Goal: Task Accomplishment & Management: Use online tool/utility

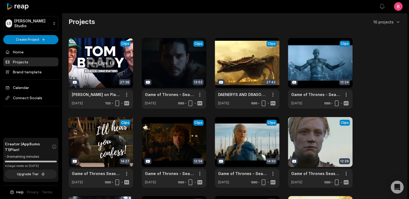
click at [102, 59] on link at bounding box center [101, 73] width 65 height 70
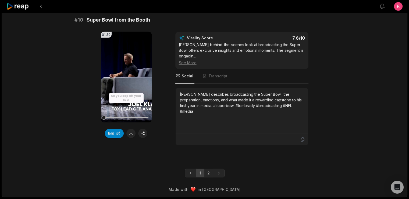
scroll to position [1686, 0]
click at [209, 168] on link "2" at bounding box center [208, 172] width 9 height 9
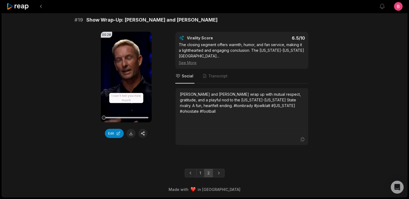
scroll to position [1508, 0]
click at [200, 168] on link "1" at bounding box center [200, 172] width 8 height 9
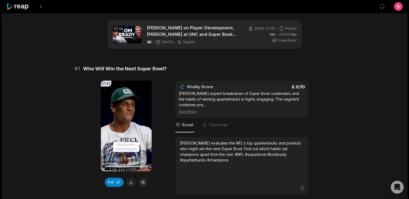
scroll to position [0, 0]
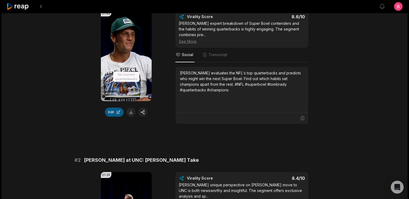
click at [108, 117] on button "Edit" at bounding box center [114, 111] width 19 height 9
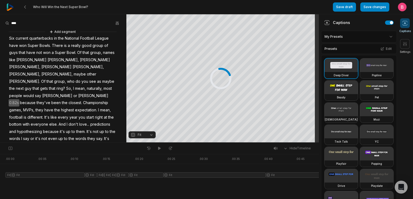
click at [362, 44] on html "Who Will Win the Next Super Bowl? Save draft Save changes Open user menu Captio…" at bounding box center [206, 99] width 413 height 199
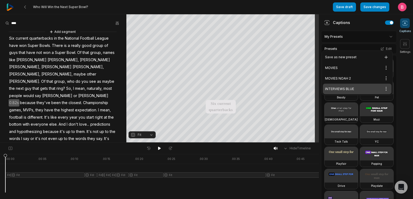
click at [358, 94] on div "INTERVIEWS BLUE Open options" at bounding box center [357, 88] width 69 height 10
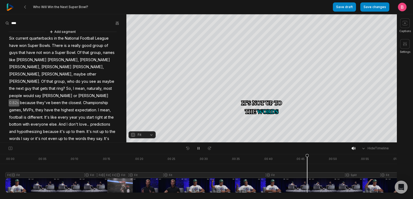
scroll to position [257, 0]
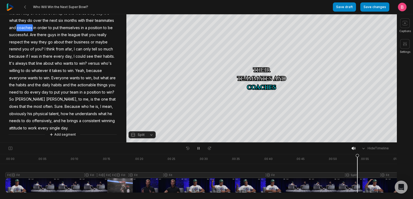
click at [283, 181] on div at bounding box center [337, 173] width 664 height 38
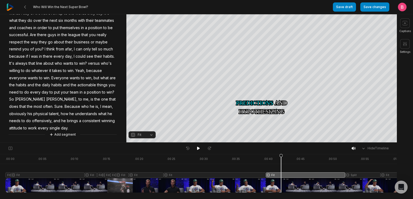
click at [151, 137] on button "Fit" at bounding box center [142, 134] width 27 height 7
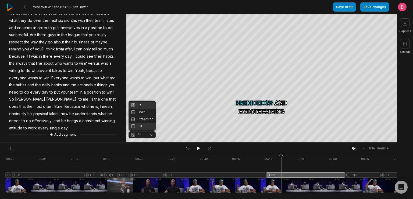
click at [145, 128] on div "Fill" at bounding box center [142, 125] width 27 height 7
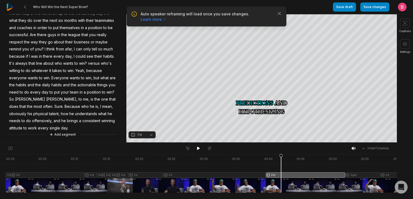
click at [147, 135] on button "Fill" at bounding box center [142, 134] width 27 height 7
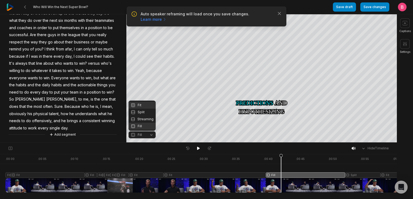
click at [145, 101] on div "Fit" at bounding box center [142, 104] width 27 height 7
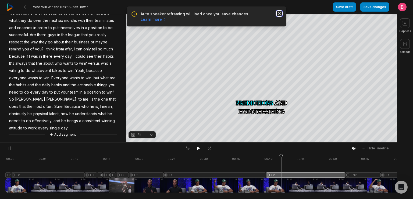
click at [280, 16] on icon "button" at bounding box center [279, 13] width 5 height 5
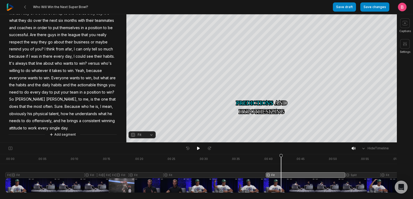
click at [277, 189] on div at bounding box center [337, 173] width 664 height 38
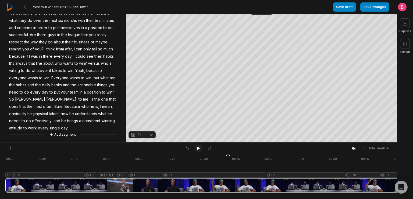
click at [196, 151] on button at bounding box center [199, 147] width 8 height 7
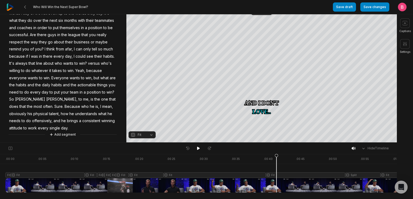
click at [260, 10] on div "Who Will Win the Next Super Bowl?" at bounding box center [169, 7] width 327 height 14
click at [147, 136] on button "Fit" at bounding box center [142, 134] width 27 height 7
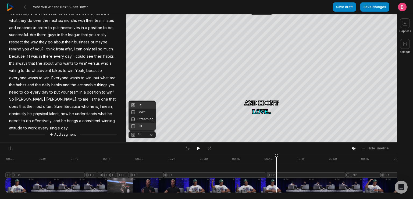
click at [146, 125] on div "Fill" at bounding box center [142, 125] width 27 height 7
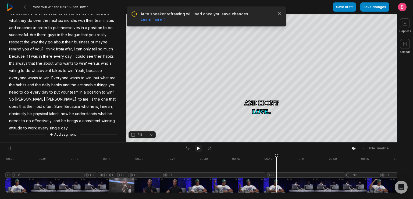
click at [198, 148] on icon at bounding box center [198, 147] width 3 height 3
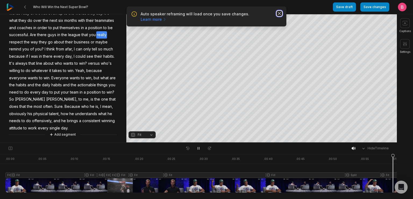
click at [278, 15] on icon "button" at bounding box center [279, 13] width 3 height 3
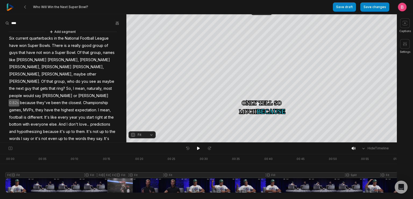
scroll to position [257, 0]
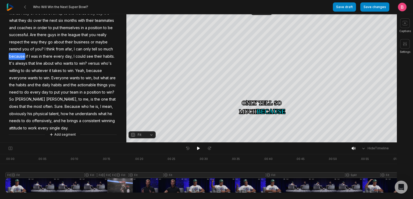
click at [262, 14] on div "Who Will Win the Next Super Bowl?" at bounding box center [169, 7] width 327 height 14
click at [263, 14] on button "Crop" at bounding box center [262, 10] width 22 height 9
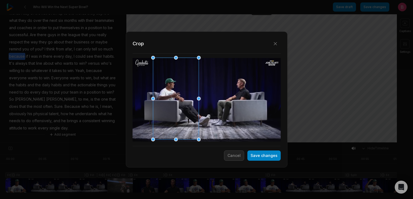
drag, startPoint x: 233, startPoint y: 98, endPoint x: 171, endPoint y: 96, distance: 61.9
click at [171, 96] on div at bounding box center [174, 99] width 46 height 82
click at [267, 155] on button "Save changes" at bounding box center [264, 155] width 33 height 10
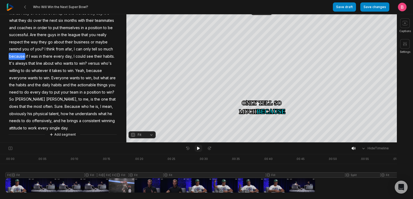
click at [197, 149] on icon at bounding box center [198, 148] width 4 height 4
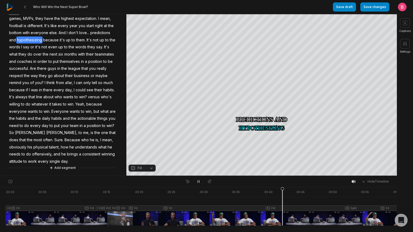
scroll to position [0, 273]
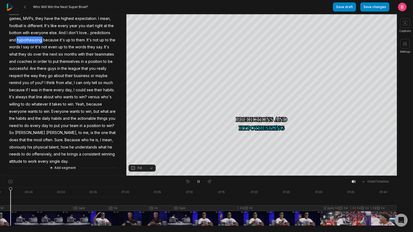
click at [11, 198] on div at bounding box center [65, 207] width 664 height 38
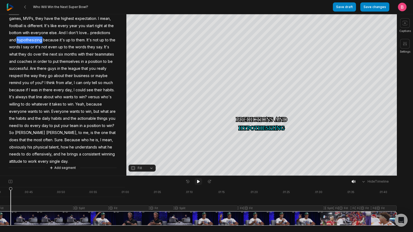
click at [199, 183] on icon at bounding box center [198, 181] width 3 height 3
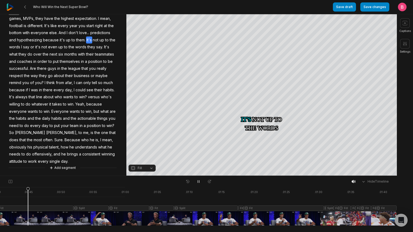
scroll to position [0, 0]
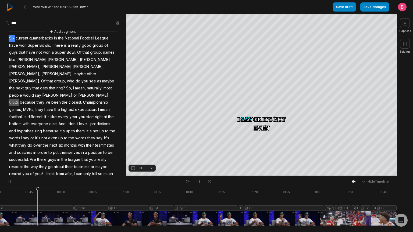
click at [15, 42] on span "Six" at bounding box center [12, 38] width 6 height 7
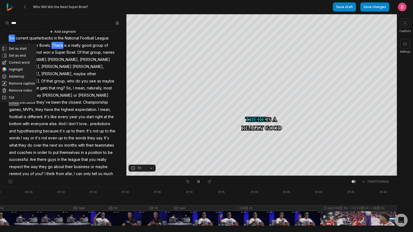
click at [163, 181] on div "Hide Timeline" at bounding box center [198, 181] width 397 height 11
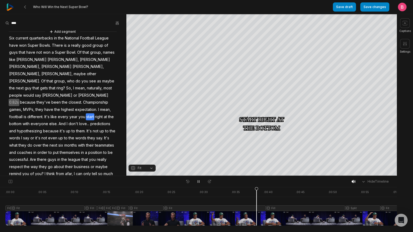
scroll to position [0, 273]
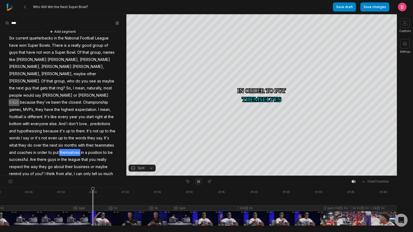
click at [199, 183] on icon at bounding box center [198, 182] width 4 height 4
click at [261, 25] on div "Crop" at bounding box center [262, 27] width 15 height 5
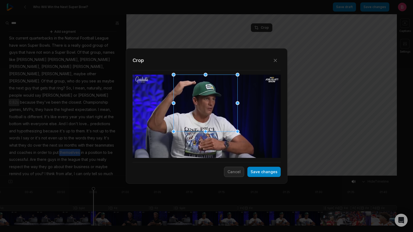
drag, startPoint x: 206, startPoint y: 132, endPoint x: 206, endPoint y: 153, distance: 20.7
click at [206, 176] on div "Close Crop Save changes Cancel" at bounding box center [206, 176] width 413 height 0
click at [230, 171] on button "Cancel" at bounding box center [234, 172] width 20 height 10
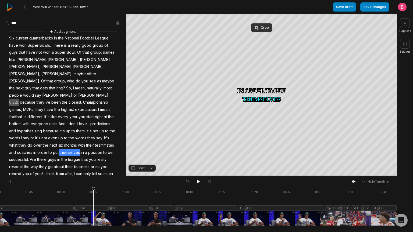
click at [151, 168] on button "Split" at bounding box center [142, 168] width 27 height 7
click at [142, 135] on div "Fit" at bounding box center [142, 138] width 27 height 7
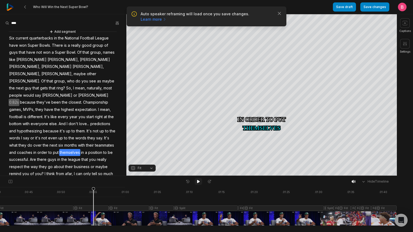
click at [199, 184] on icon at bounding box center [198, 181] width 3 height 3
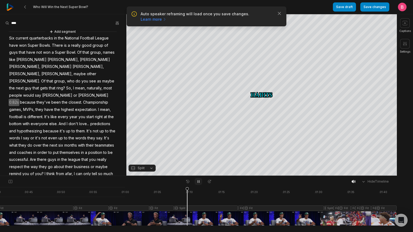
click at [199, 184] on icon at bounding box center [198, 182] width 4 height 4
click at [148, 168] on button "Split" at bounding box center [142, 168] width 27 height 7
click at [147, 135] on div "Fit" at bounding box center [142, 138] width 27 height 7
click at [198, 182] on icon at bounding box center [198, 181] width 3 height 3
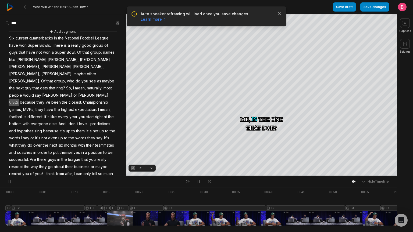
scroll to position [0, 273]
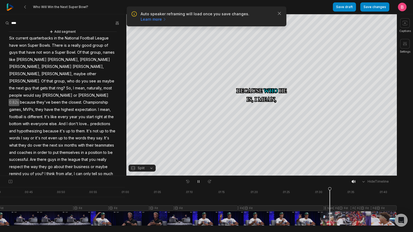
click at [198, 183] on icon at bounding box center [198, 182] width 4 height 4
click at [198, 183] on icon at bounding box center [198, 181] width 3 height 3
click at [198, 183] on icon at bounding box center [198, 182] width 4 height 4
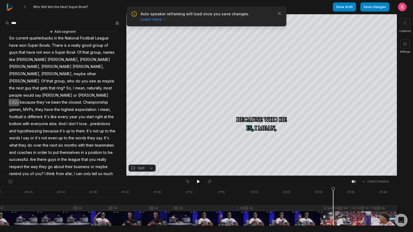
click at [151, 169] on button "Split" at bounding box center [142, 168] width 27 height 7
click at [144, 136] on div "Fit" at bounding box center [142, 138] width 27 height 7
click at [278, 15] on icon "button" at bounding box center [279, 13] width 3 height 3
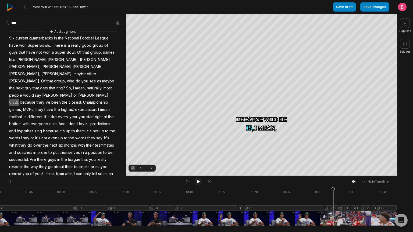
click at [198, 184] on icon at bounding box center [198, 182] width 4 height 4
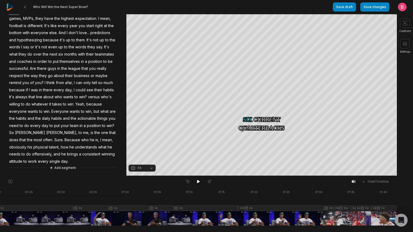
scroll to position [224, 0]
click at [49, 158] on span "every" at bounding box center [43, 161] width 12 height 7
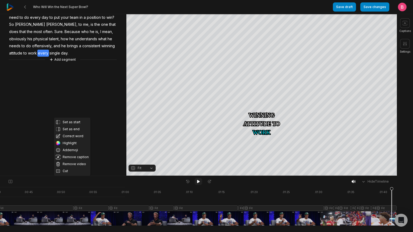
click at [199, 184] on icon at bounding box center [198, 182] width 4 height 4
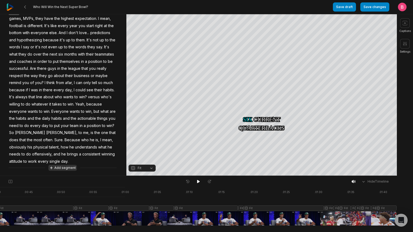
click at [67, 167] on button "Add segment" at bounding box center [62, 168] width 29 height 6
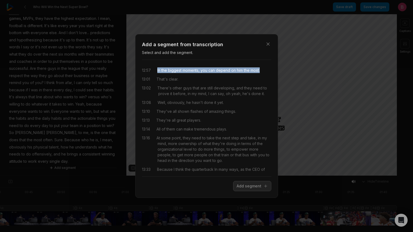
drag, startPoint x: 162, startPoint y: 72, endPoint x: 197, endPoint y: 81, distance: 35.9
click at [197, 73] on div "12:57 In the biggest moments, you can depend on him the most." at bounding box center [206, 71] width 129 height 6
click at [248, 191] on button "Add segment" at bounding box center [252, 186] width 38 height 10
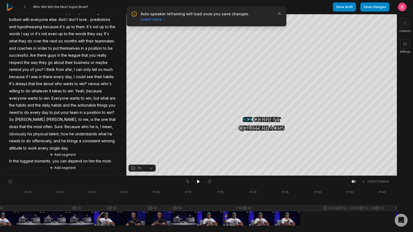
scroll to position [249, 0]
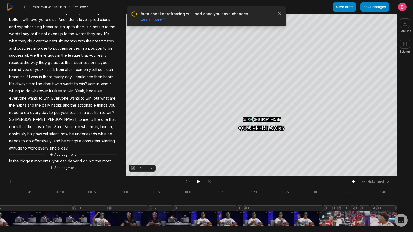
click at [12, 158] on span "In" at bounding box center [11, 161] width 4 height 7
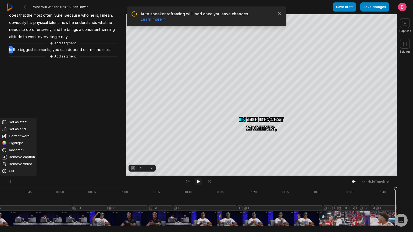
click at [197, 182] on icon at bounding box center [198, 181] width 3 height 3
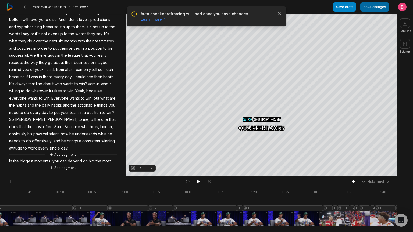
click at [368, 5] on button "Save changes" at bounding box center [375, 6] width 29 height 9
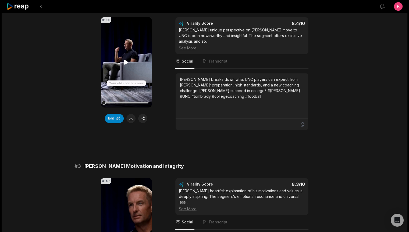
scroll to position [237, 0]
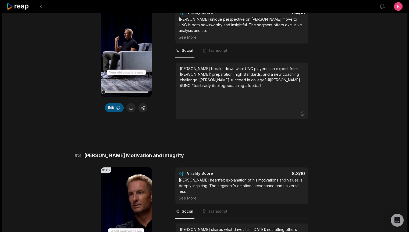
click at [113, 112] on button "Edit" at bounding box center [114, 107] width 19 height 9
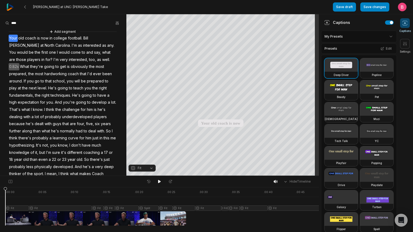
click at [371, 40] on html "Belichick at UNC: Brady's Take Save draft Save changes Open user menu Captions …" at bounding box center [206, 116] width 413 height 232
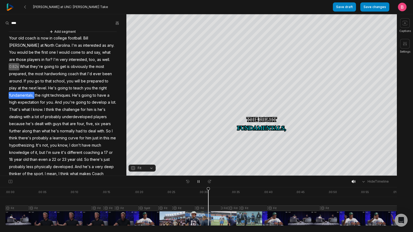
click at [168, 223] on div at bounding box center [313, 207] width 617 height 38
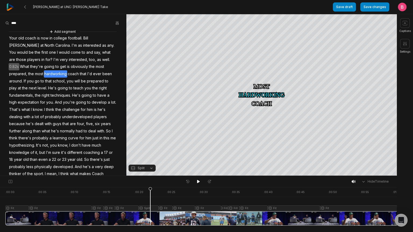
click at [152, 223] on div at bounding box center [313, 207] width 617 height 38
click at [152, 170] on button "Split" at bounding box center [142, 168] width 27 height 7
click at [143, 135] on div "Fit" at bounding box center [142, 138] width 27 height 7
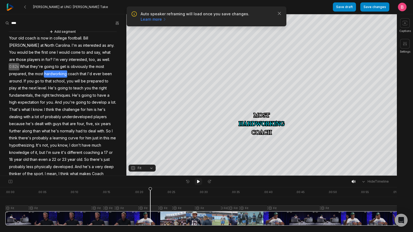
click at [200, 182] on icon at bounding box center [198, 182] width 4 height 4
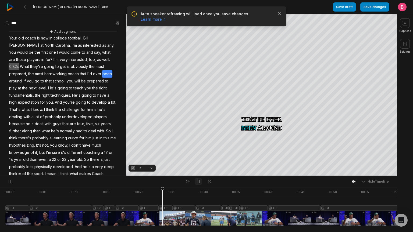
click at [199, 182] on icon at bounding box center [198, 182] width 4 height 4
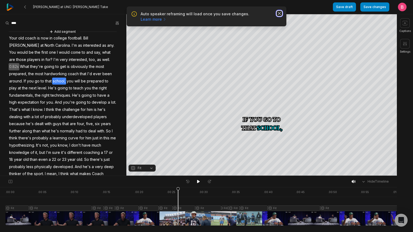
click at [280, 16] on icon "button" at bounding box center [279, 13] width 5 height 5
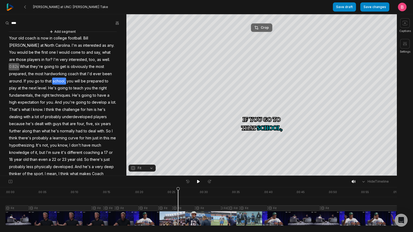
click at [267, 26] on div "Crop" at bounding box center [262, 27] width 15 height 5
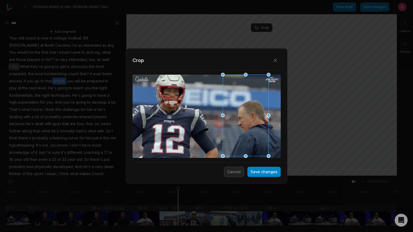
drag, startPoint x: 211, startPoint y: 125, endPoint x: 245, endPoint y: 126, distance: 33.9
click at [245, 126] on div at bounding box center [244, 116] width 46 height 82
click at [257, 172] on button "Save changes" at bounding box center [264, 172] width 33 height 10
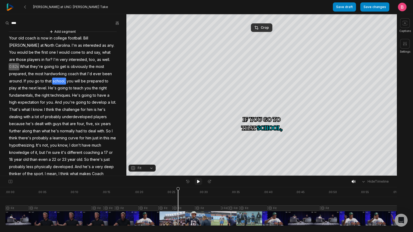
click at [196, 184] on button at bounding box center [199, 181] width 8 height 7
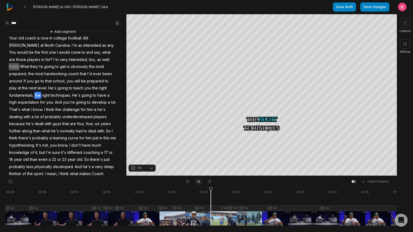
click at [198, 182] on icon at bounding box center [198, 182] width 1 height 2
click at [264, 27] on div "Crop" at bounding box center [262, 27] width 15 height 5
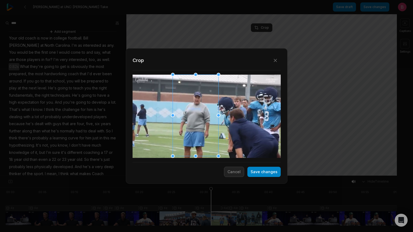
drag, startPoint x: 231, startPoint y: 105, endPoint x: 191, endPoint y: 105, distance: 40.4
click at [191, 105] on div at bounding box center [194, 116] width 46 height 82
click at [259, 170] on button "Save changes" at bounding box center [264, 172] width 33 height 10
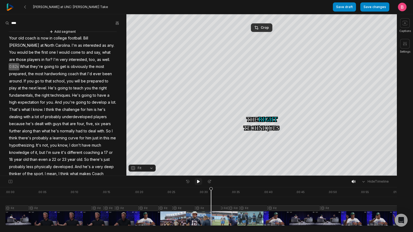
click at [198, 183] on icon at bounding box center [198, 181] width 3 height 3
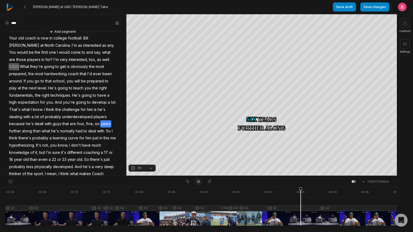
click at [198, 183] on icon at bounding box center [198, 182] width 4 height 4
click at [261, 28] on div "Crop" at bounding box center [262, 27] width 15 height 5
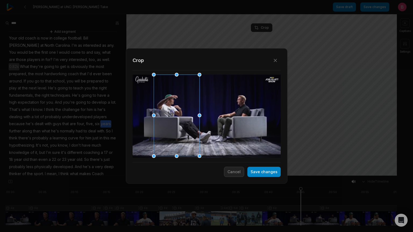
drag, startPoint x: 243, startPoint y: 107, endPoint x: 181, endPoint y: 107, distance: 61.6
click at [181, 107] on div at bounding box center [175, 116] width 46 height 82
click at [255, 170] on button "Save changes" at bounding box center [264, 172] width 33 height 10
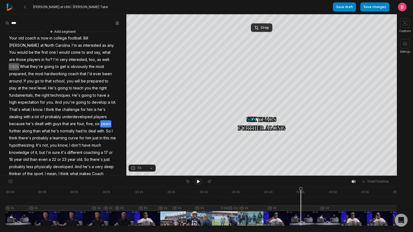
click at [197, 183] on icon at bounding box center [198, 182] width 4 height 4
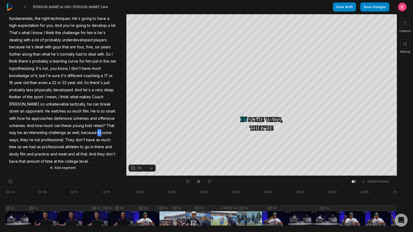
scroll to position [224, 0]
click at [197, 184] on icon at bounding box center [198, 182] width 4 height 4
click at [150, 169] on button "Fit" at bounding box center [142, 168] width 27 height 7
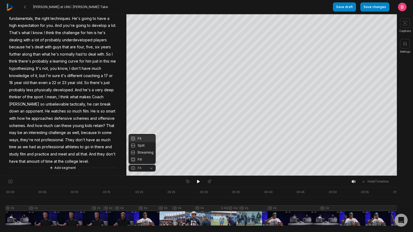
click at [260, 39] on div "Your browser does not support mp4 format. Your browser does not support mp4 for…" at bounding box center [198, 95] width 397 height 162
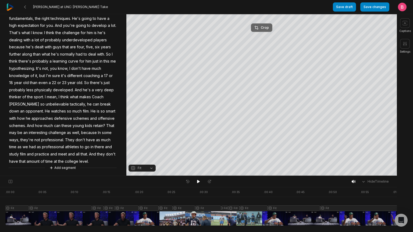
click at [262, 27] on div "Crop" at bounding box center [262, 27] width 15 height 5
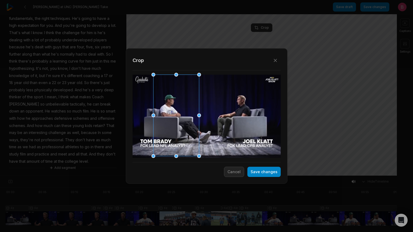
drag, startPoint x: 220, startPoint y: 116, endPoint x: 167, endPoint y: 117, distance: 52.2
click at [167, 117] on div at bounding box center [175, 116] width 46 height 82
click at [249, 171] on button "Save changes" at bounding box center [264, 172] width 33 height 10
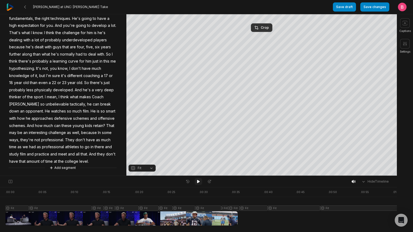
click at [199, 183] on icon at bounding box center [198, 181] width 3 height 3
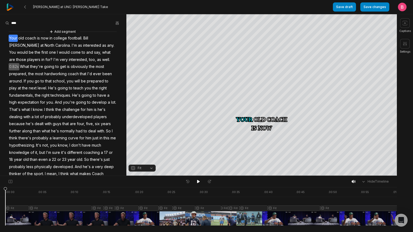
scroll to position [224, 0]
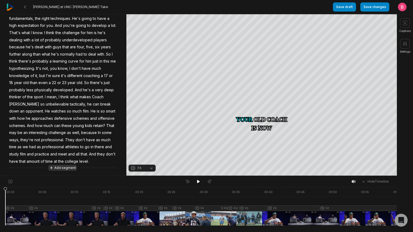
click at [58, 166] on button "Add segment" at bounding box center [62, 168] width 29 height 6
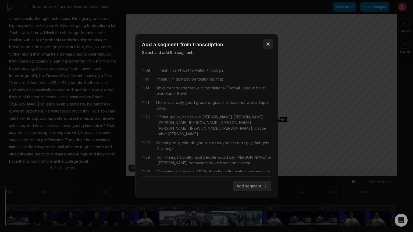
click at [266, 42] on icon "button" at bounding box center [268, 43] width 5 height 5
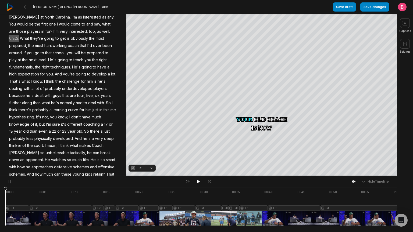
scroll to position [0, 0]
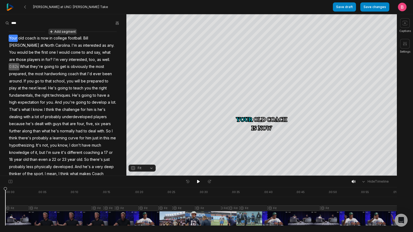
click at [61, 32] on button "Add segment" at bounding box center [62, 32] width 29 height 6
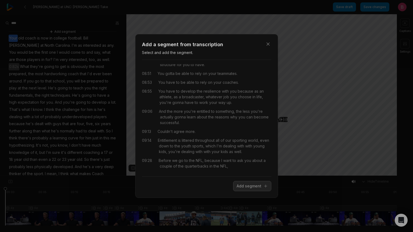
scroll to position [2395, 0]
click at [267, 41] on icon "button" at bounding box center [268, 43] width 5 height 5
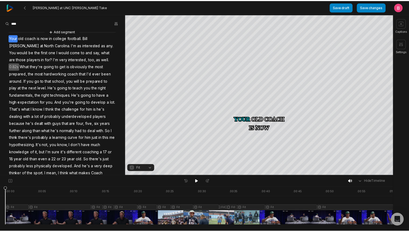
scroll to position [0, 0]
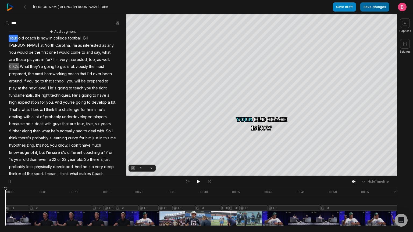
click at [363, 8] on button "Save changes" at bounding box center [375, 6] width 29 height 9
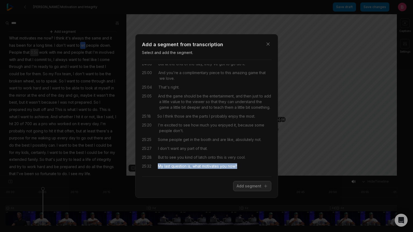
drag, startPoint x: 163, startPoint y: 164, endPoint x: 280, endPoint y: 171, distance: 117.2
click at [280, 171] on div "Close Add a segment from transcription Select and add the segment. 00:00 It's a…" at bounding box center [206, 116] width 413 height 232
click at [255, 186] on button "Add segment" at bounding box center [252, 186] width 38 height 10
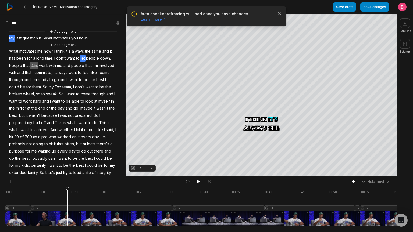
click at [12, 42] on span "My" at bounding box center [12, 38] width 6 height 7
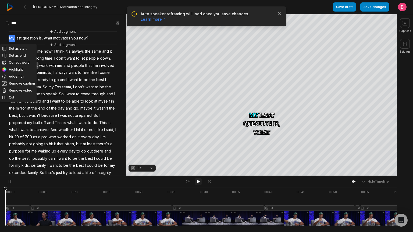
click at [198, 183] on icon at bounding box center [198, 181] width 3 height 3
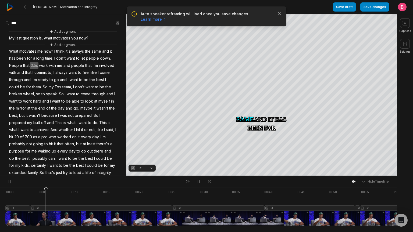
scroll to position [142, 0]
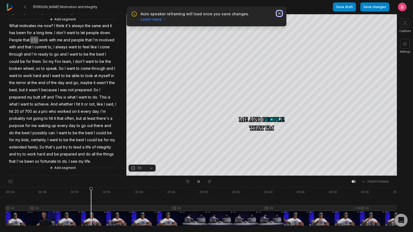
click at [277, 14] on icon "button" at bounding box center [279, 13] width 5 height 5
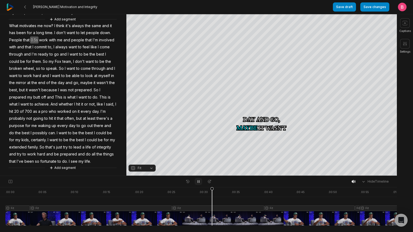
click at [199, 183] on icon at bounding box center [198, 182] width 1 height 2
click at [152, 169] on button "Fit" at bounding box center [142, 168] width 27 height 7
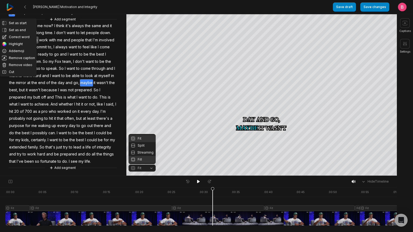
click at [146, 160] on div "Fill" at bounding box center [142, 159] width 27 height 7
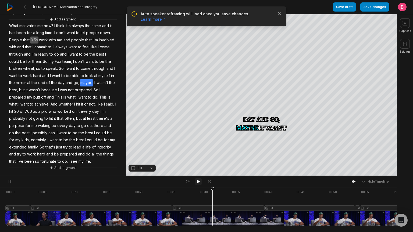
click at [198, 183] on icon at bounding box center [198, 181] width 3 height 3
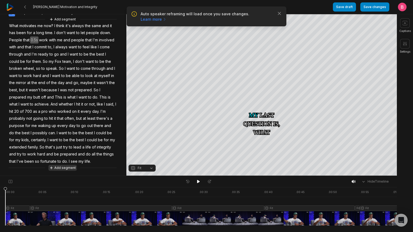
click at [73, 167] on button "Add segment" at bounding box center [62, 168] width 29 height 6
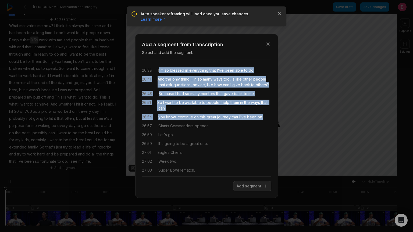
drag, startPoint x: 208, startPoint y: 159, endPoint x: 165, endPoint y: 73, distance: 95.4
click at [165, 73] on div "26:38 I'm so blessed in everything that I've been able to do. 26:41 And the onl…" at bounding box center [206, 118] width 129 height 108
click at [243, 190] on button "Add segment" at bounding box center [252, 186] width 38 height 10
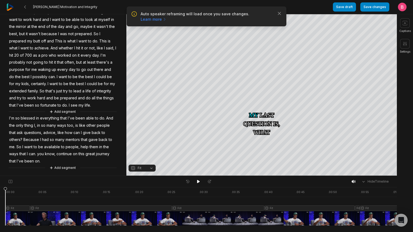
scroll to position [229, 0]
click at [15, 115] on span "I'm" at bounding box center [12, 118] width 6 height 7
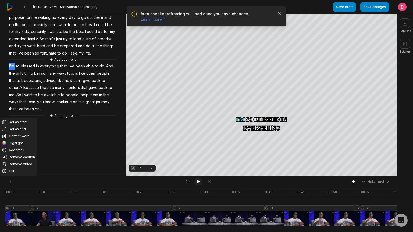
click at [198, 183] on icon at bounding box center [198, 181] width 3 height 3
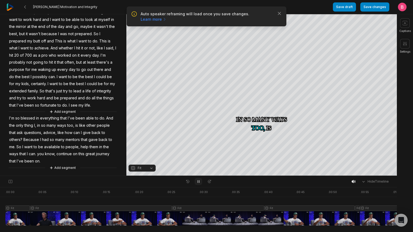
click at [199, 182] on icon at bounding box center [198, 182] width 4 height 4
click at [279, 16] on icon "button" at bounding box center [279, 13] width 5 height 5
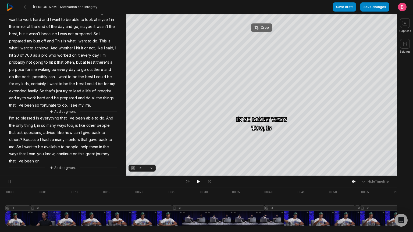
click at [263, 25] on div "Crop" at bounding box center [262, 27] width 15 height 5
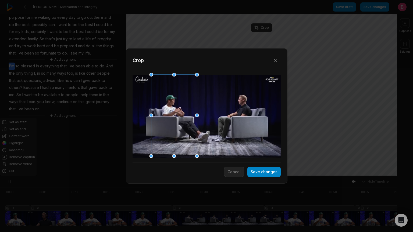
drag, startPoint x: 202, startPoint y: 112, endPoint x: 169, endPoint y: 115, distance: 32.7
click at [169, 115] on div at bounding box center [173, 116] width 46 height 82
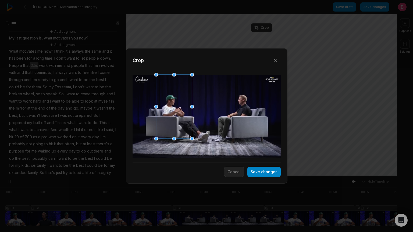
scroll to position [229, 0]
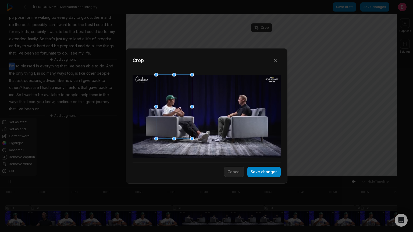
click at [174, 137] on div at bounding box center [174, 139] width 4 height 4
click at [248, 171] on button "Save changes" at bounding box center [264, 172] width 33 height 10
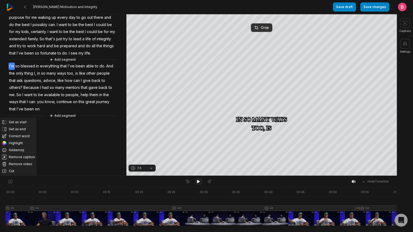
click at [198, 182] on icon at bounding box center [198, 182] width 4 height 4
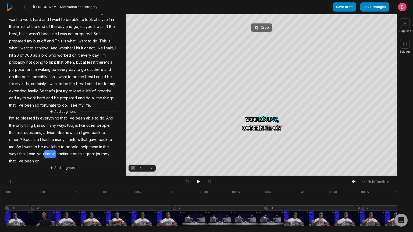
click at [263, 27] on div "Crop" at bounding box center [262, 27] width 15 height 5
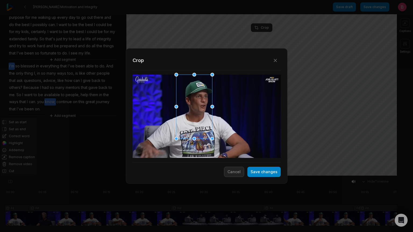
drag, startPoint x: 170, startPoint y: 107, endPoint x: 190, endPoint y: 104, distance: 20.4
click at [190, 104] on div at bounding box center [193, 107] width 36 height 64
drag, startPoint x: 211, startPoint y: 139, endPoint x: 217, endPoint y: 144, distance: 7.0
click at [218, 176] on div "Close Crop Save changes Cancel" at bounding box center [206, 176] width 413 height 0
drag, startPoint x: 212, startPoint y: 139, endPoint x: 217, endPoint y: 148, distance: 10.6
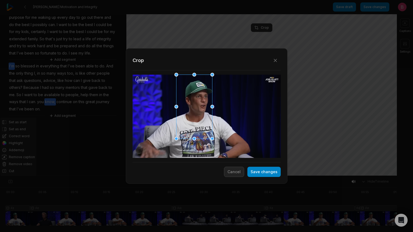
click at [219, 176] on div "Close Crop Save changes Cancel" at bounding box center [206, 176] width 413 height 0
drag, startPoint x: 211, startPoint y: 139, endPoint x: 219, endPoint y: 142, distance: 8.2
click at [219, 176] on div "Close Crop Save changes Cancel" at bounding box center [206, 176] width 413 height 0
drag, startPoint x: 201, startPoint y: 114, endPoint x: 203, endPoint y: 114, distance: 2.7
click at [203, 114] on div at bounding box center [195, 107] width 36 height 64
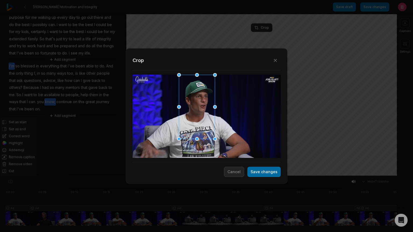
click at [248, 172] on button "Save changes" at bounding box center [264, 172] width 33 height 10
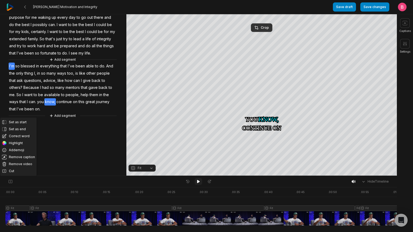
click at [197, 184] on icon at bounding box center [198, 181] width 3 height 3
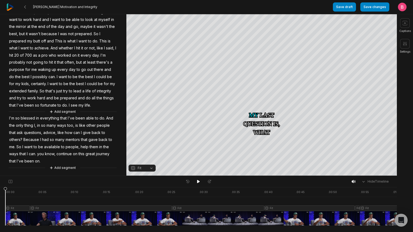
click at [40, 136] on span "Because" at bounding box center [31, 139] width 17 height 7
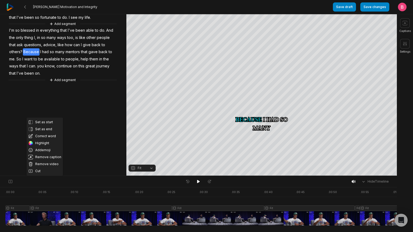
click at [75, 49] on span "can" at bounding box center [77, 44] width 8 height 7
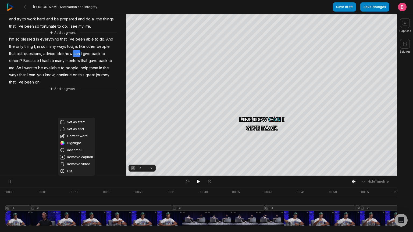
click at [75, 50] on span "is" at bounding box center [77, 46] width 4 height 7
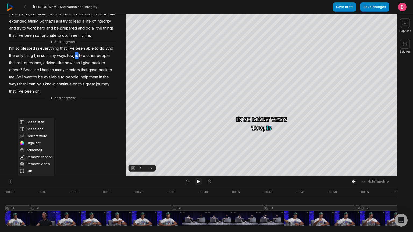
click at [198, 182] on icon at bounding box center [198, 182] width 4 height 4
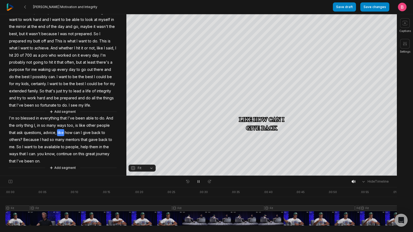
click at [15, 115] on span "I'm" at bounding box center [12, 118] width 6 height 7
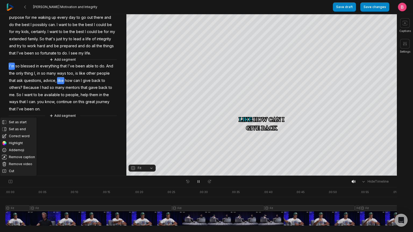
click at [154, 167] on button "Fit" at bounding box center [142, 168] width 27 height 7
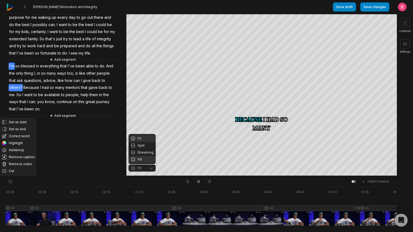
click at [144, 158] on div "Fill" at bounding box center [142, 159] width 27 height 7
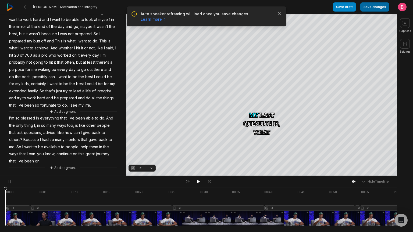
click at [369, 6] on button "Save changes" at bounding box center [375, 6] width 29 height 9
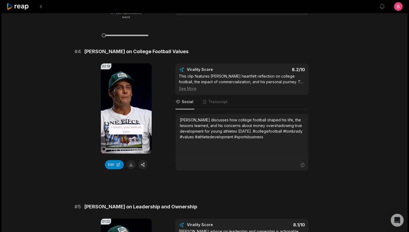
scroll to position [574, 0]
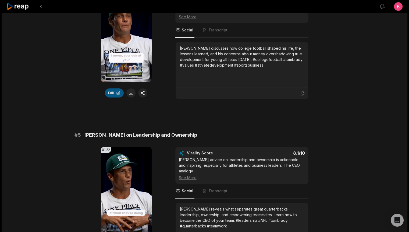
click at [109, 98] on button "Edit" at bounding box center [114, 93] width 19 height 9
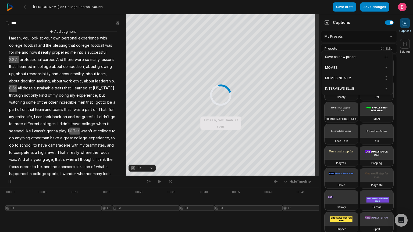
click at [383, 45] on html "[PERSON_NAME] on College Football Values Save draft Save changes Open user menu…" at bounding box center [206, 116] width 413 height 232
click at [366, 94] on div "INTERVIEWS BLUE Open options" at bounding box center [357, 88] width 69 height 10
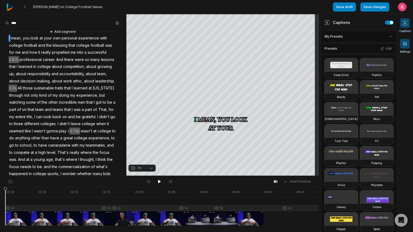
click at [406, 45] on icon at bounding box center [405, 43] width 5 height 5
